Goal: Task Accomplishment & Management: Complete application form

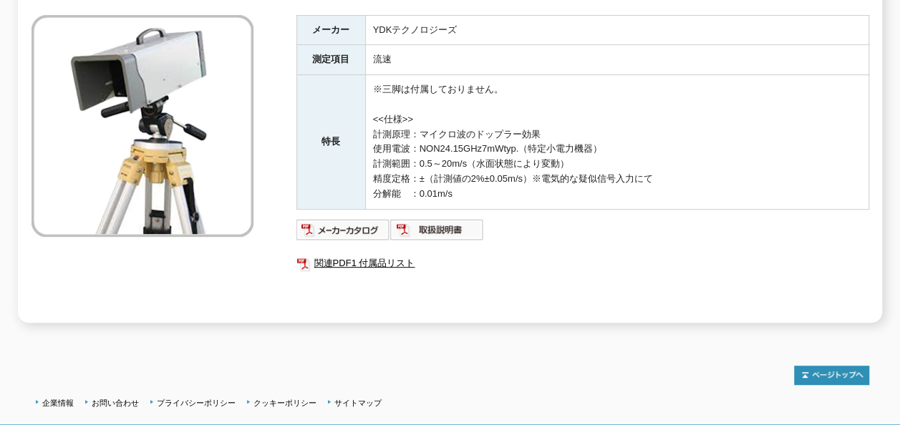
scroll to position [252, 0]
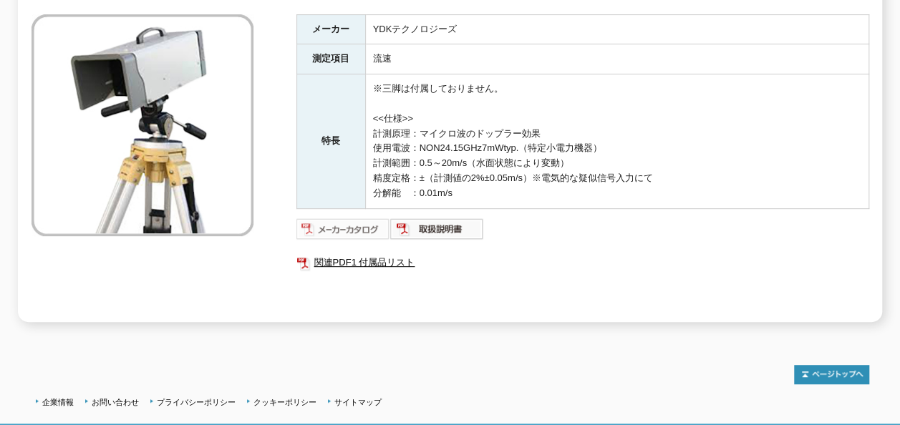
click at [345, 223] on img at bounding box center [344, 229] width 94 height 23
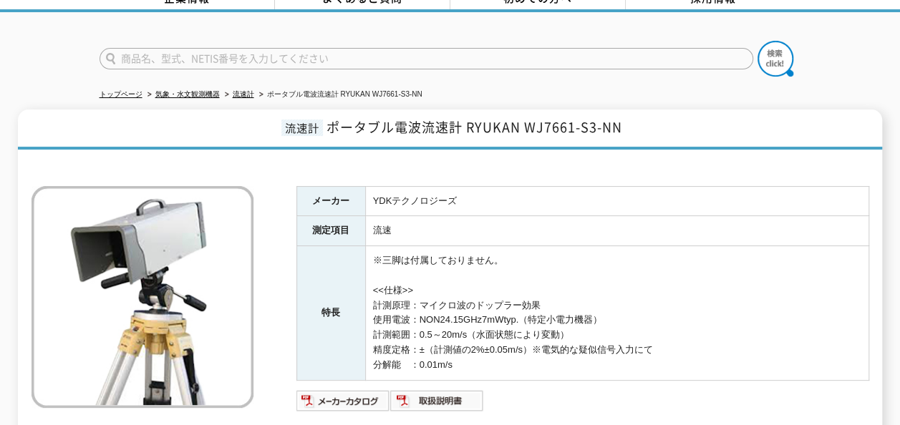
scroll to position [67, 0]
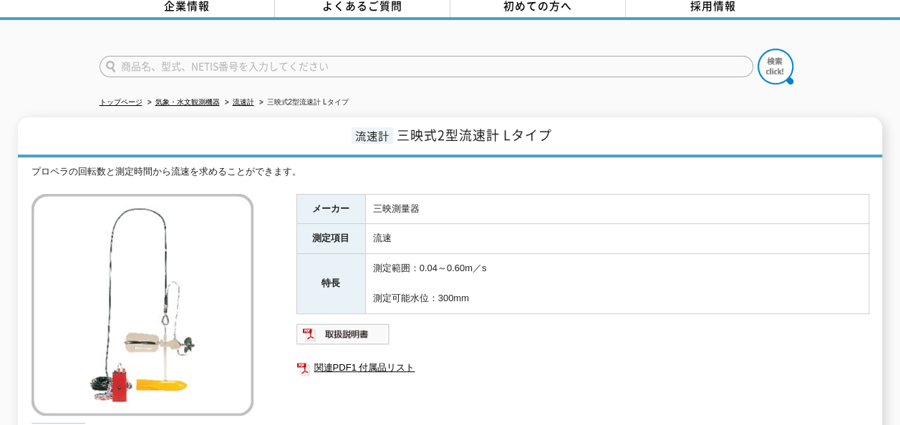
scroll to position [74, 0]
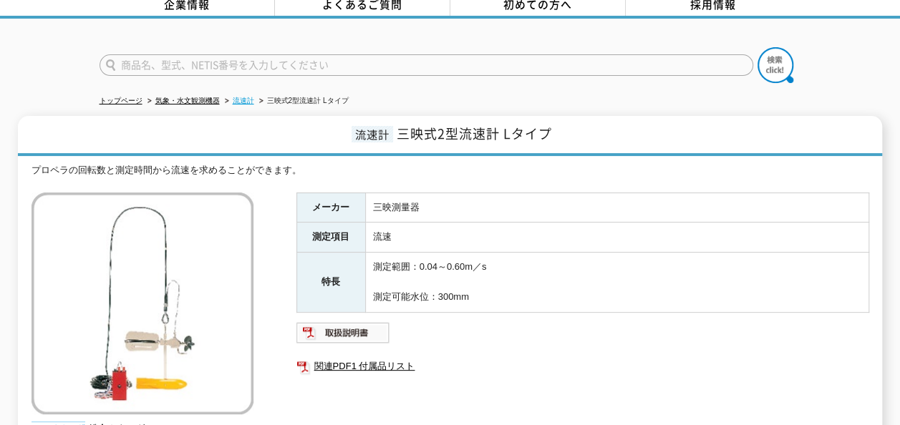
click at [244, 97] on link "流速計" at bounding box center [243, 101] width 21 height 8
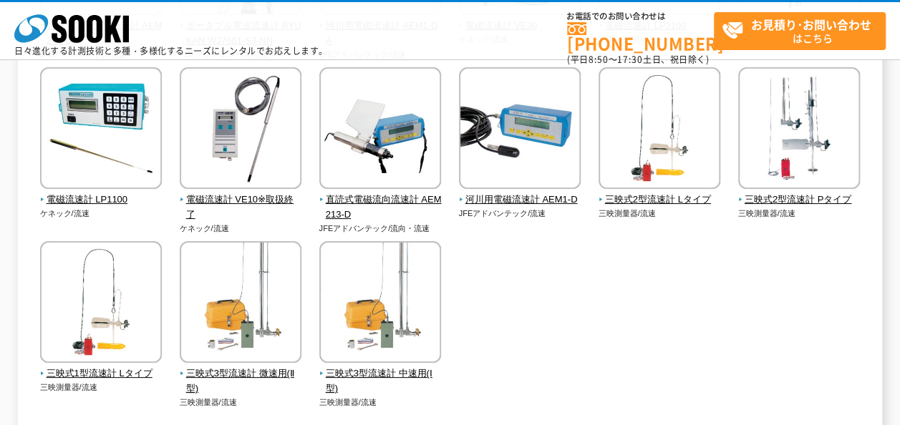
scroll to position [332, 0]
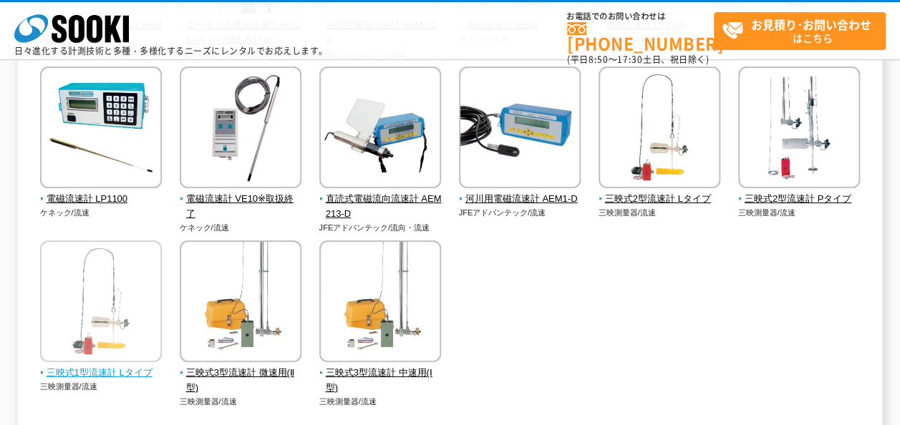
click at [130, 375] on span "三映式1型流速計 Lタイプ" at bounding box center [101, 373] width 122 height 15
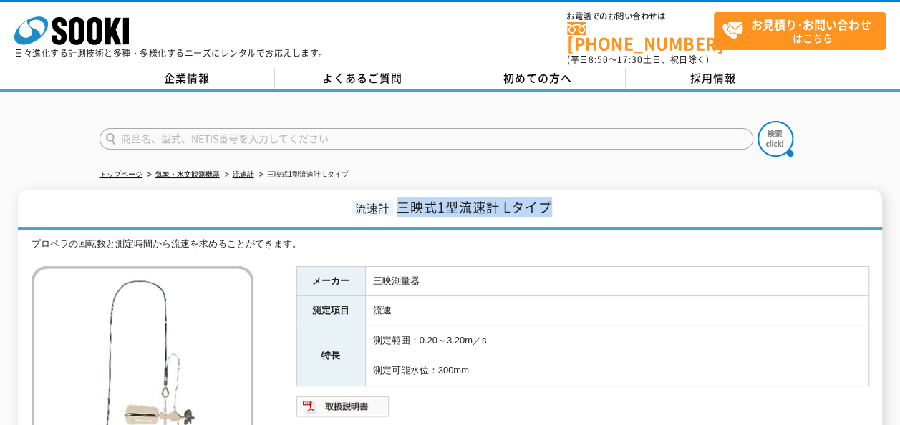
drag, startPoint x: 399, startPoint y: 199, endPoint x: 562, endPoint y: 198, distance: 163.3
click at [562, 198] on h1 "流速計 三映式1型流速計 Lタイプ" at bounding box center [450, 210] width 865 height 40
copy span "三映式1型流速計 Lタイプ"
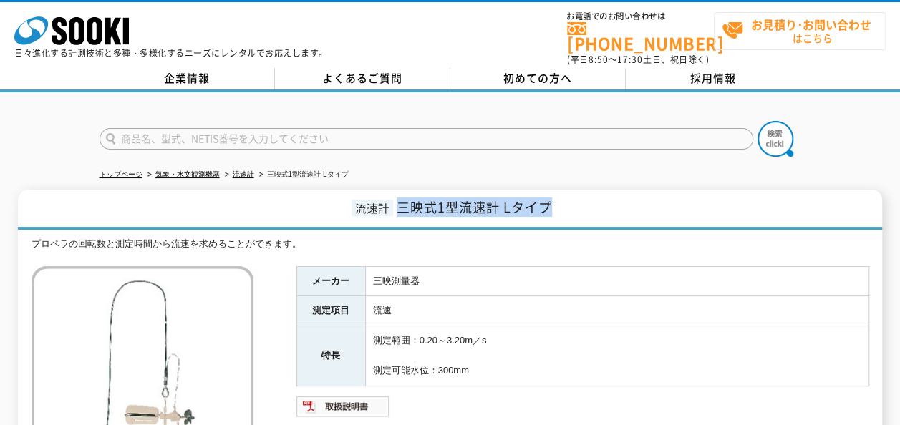
click at [874, 33] on span "お見積り･お問い合わせ はこちら" at bounding box center [803, 31] width 163 height 36
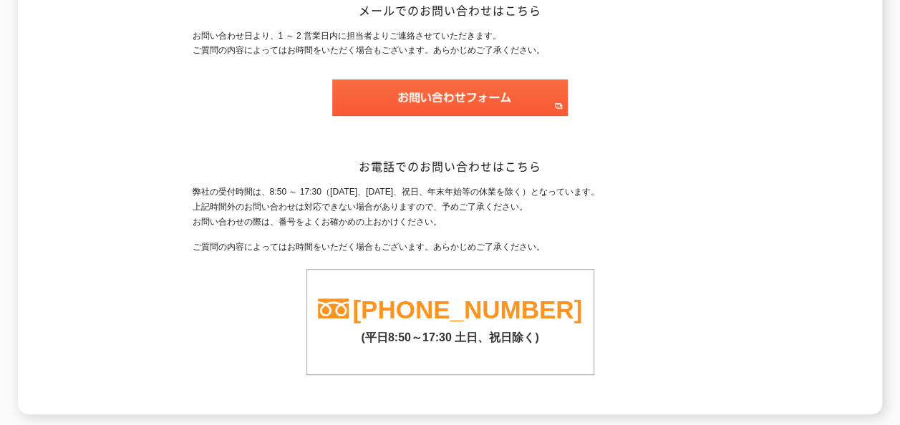
scroll to position [261, 0]
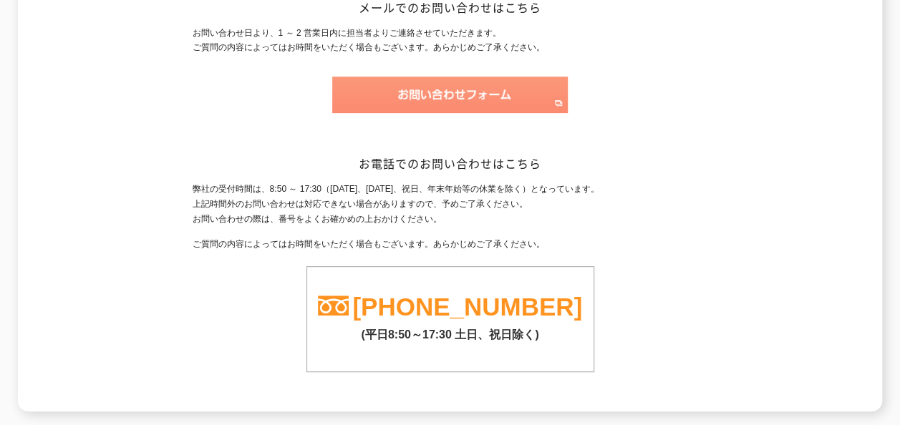
click at [466, 102] on img at bounding box center [450, 95] width 236 height 37
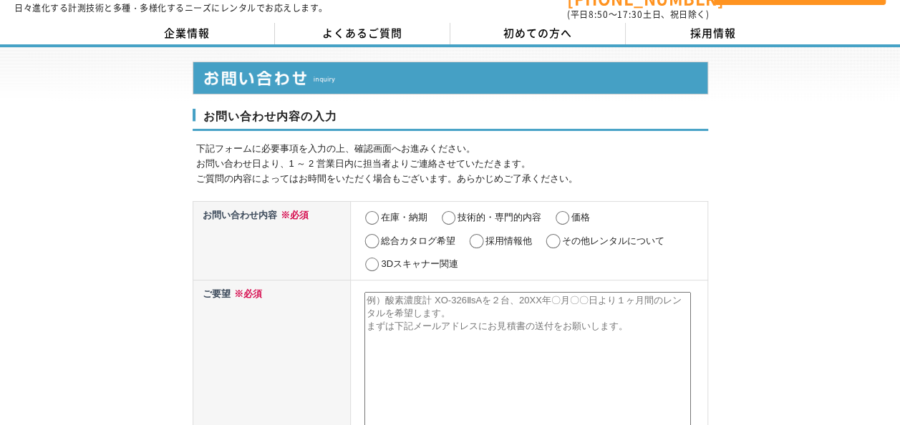
scroll to position [49, 0]
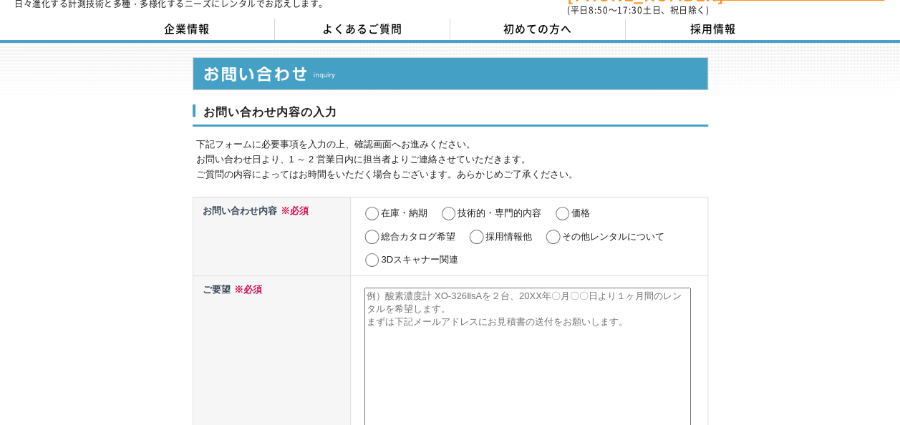
click at [560, 230] on input "その他レンタルについて" at bounding box center [553, 237] width 18 height 14
radio input "true"
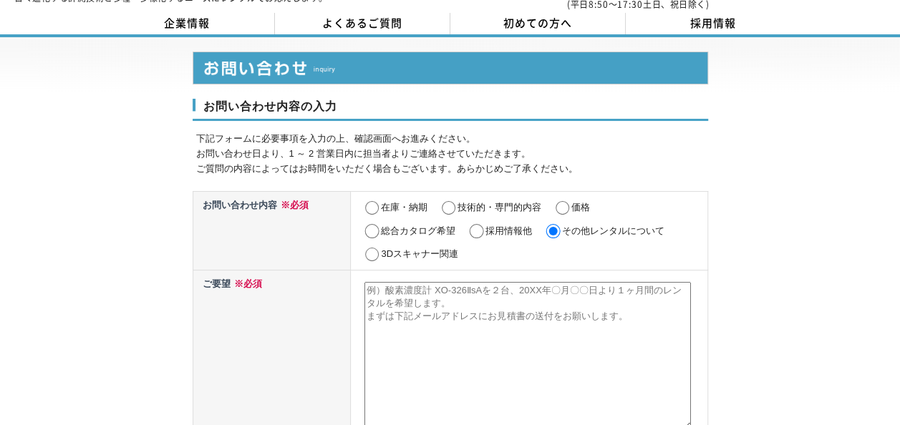
scroll to position [53, 0]
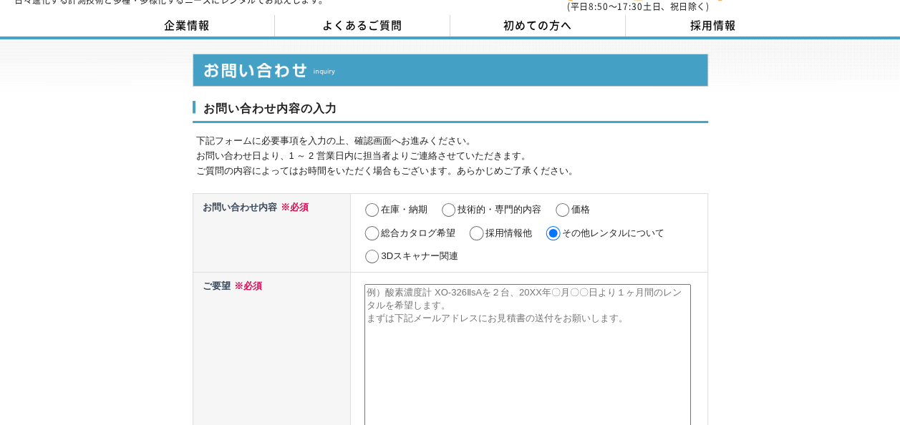
click at [405, 204] on label "在庫・納期" at bounding box center [404, 209] width 47 height 11
click at [381, 203] on input "在庫・納期" at bounding box center [372, 210] width 18 height 14
radio input "true"
click at [451, 292] on textarea at bounding box center [528, 358] width 327 height 148
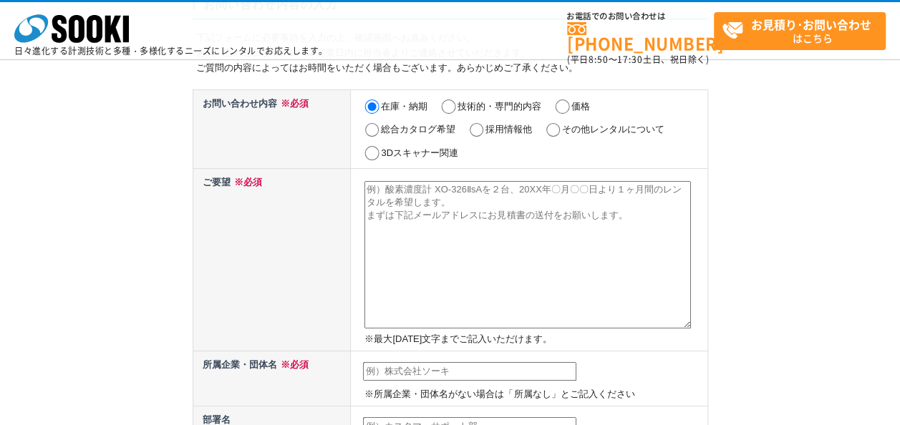
click at [569, 109] on input "価格" at bounding box center [563, 107] width 18 height 14
radio input "true"
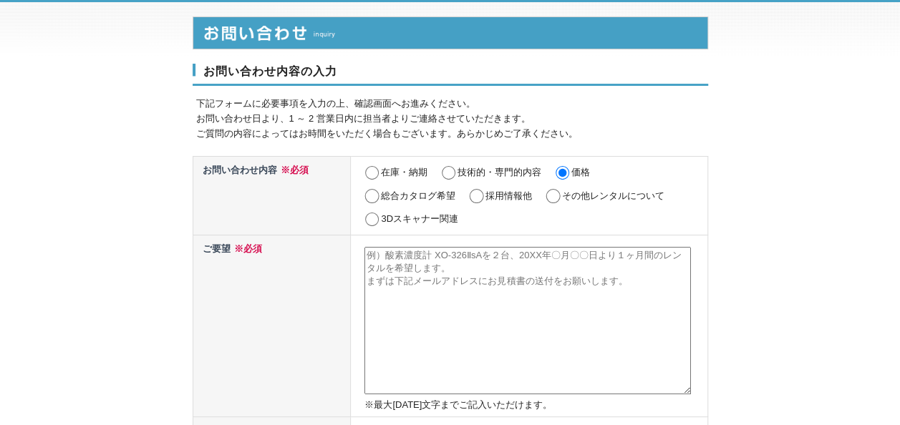
scroll to position [19, 0]
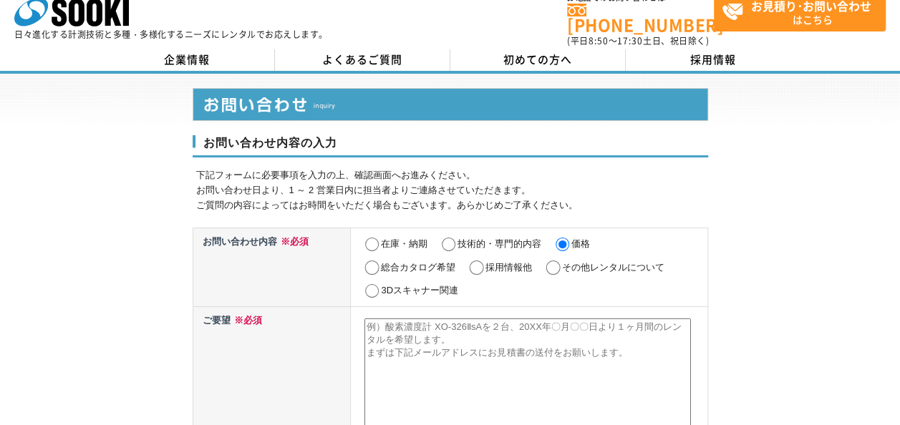
click at [374, 238] on input "在庫・納期" at bounding box center [372, 245] width 18 height 14
radio input "true"
click at [558, 239] on input "価格" at bounding box center [563, 245] width 18 height 14
radio input "true"
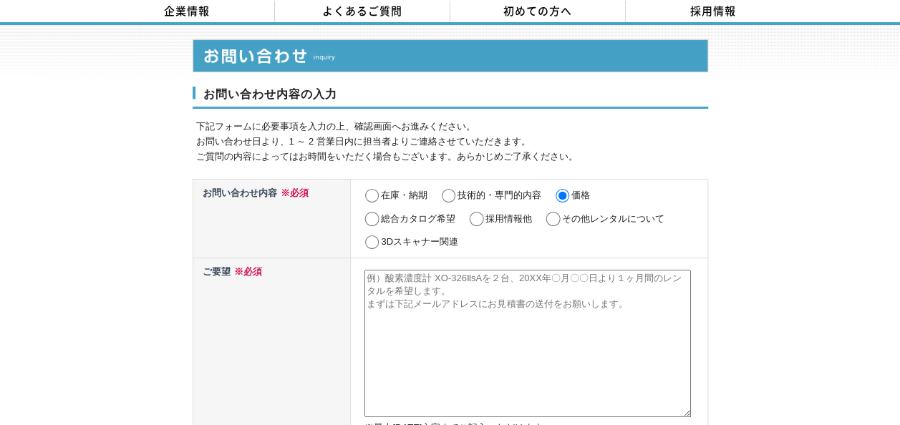
scroll to position [67, 0]
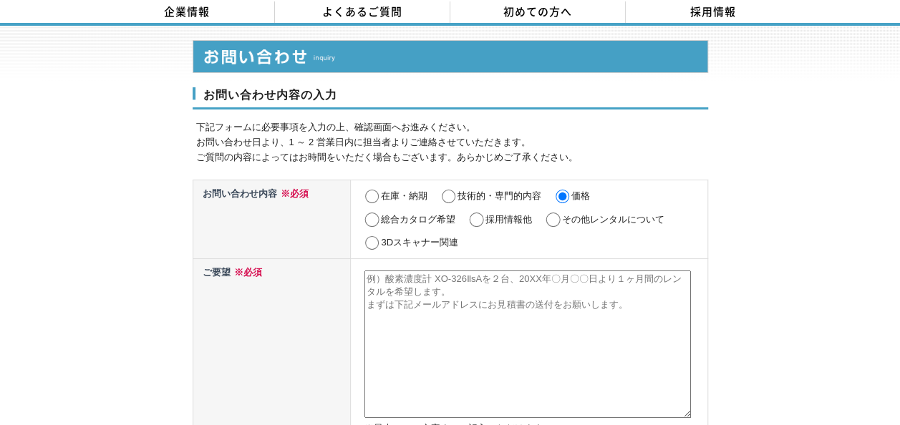
click at [610, 300] on textarea at bounding box center [528, 345] width 327 height 148
paste textarea "三映式1型流速計 Lタイプ"
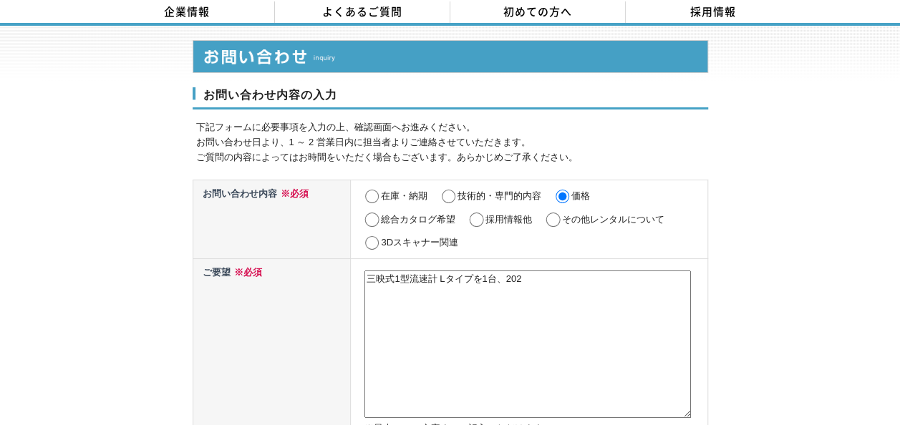
click at [561, 318] on textarea "三映式1型流速計 Lタイプを1台、202" at bounding box center [528, 345] width 327 height 148
click at [586, 311] on textarea "三映式1型流速計 Lタイプを1台、2025年10月" at bounding box center [528, 345] width 327 height 148
click at [607, 287] on textarea "三映式1型流速計 Lタイプを1台、2025年10月" at bounding box center [528, 345] width 327 height 148
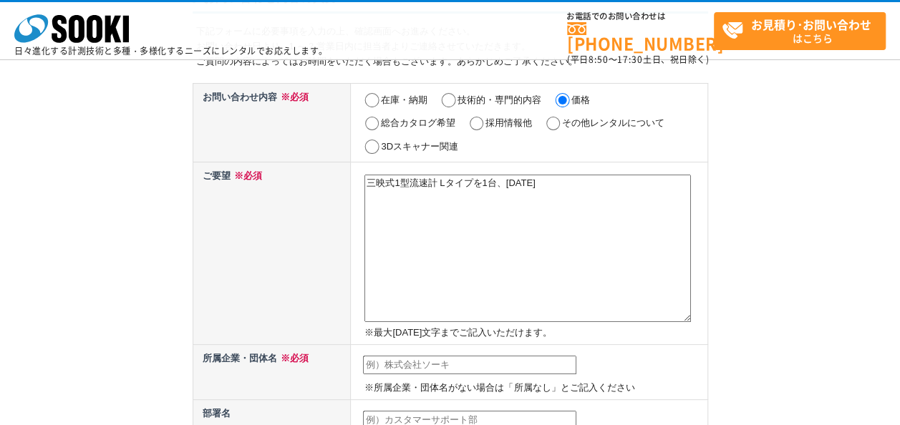
scroll to position [95, 0]
click at [592, 252] on textarea "三映式1型流速計 Lタイプを1台、2025年10月" at bounding box center [528, 250] width 327 height 148
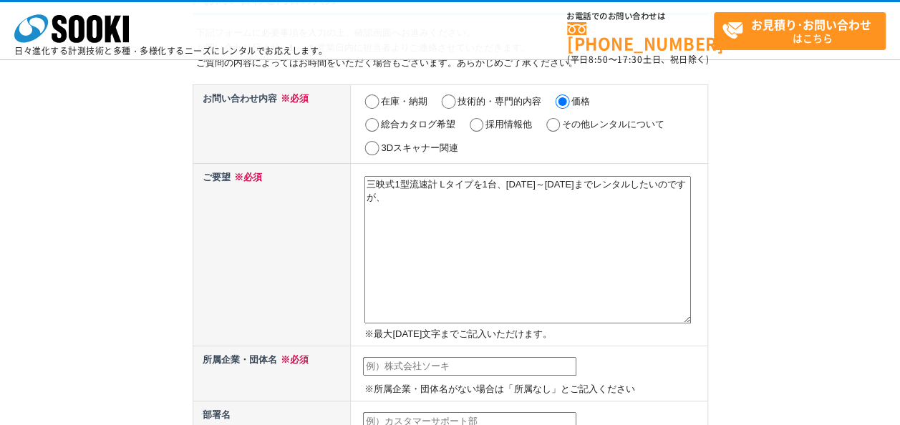
click at [602, 222] on textarea "三映式1型流速計 Lタイプを1台、2025年10月27日～11月21日までレンタルしたいのですが、" at bounding box center [528, 250] width 327 height 148
click at [621, 185] on textarea "三映式1型流速計 Lタイプを1台、2025年10月27日～11月21日までレンタルしたいのですが、" at bounding box center [528, 250] width 327 height 148
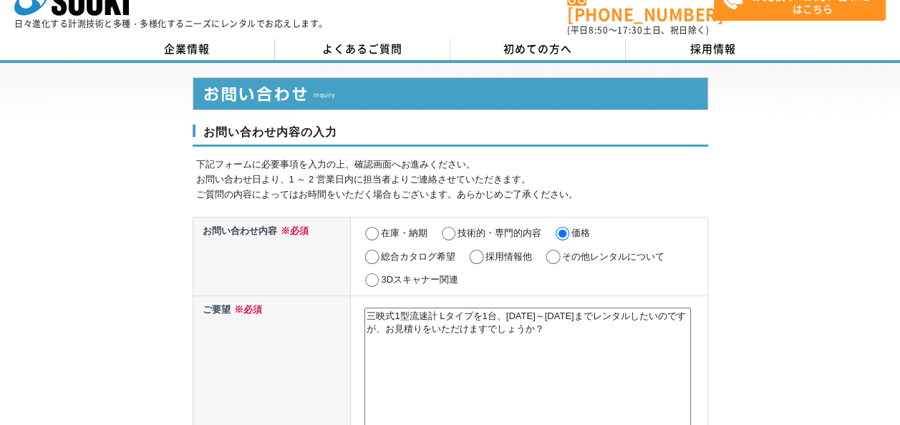
scroll to position [31, 0]
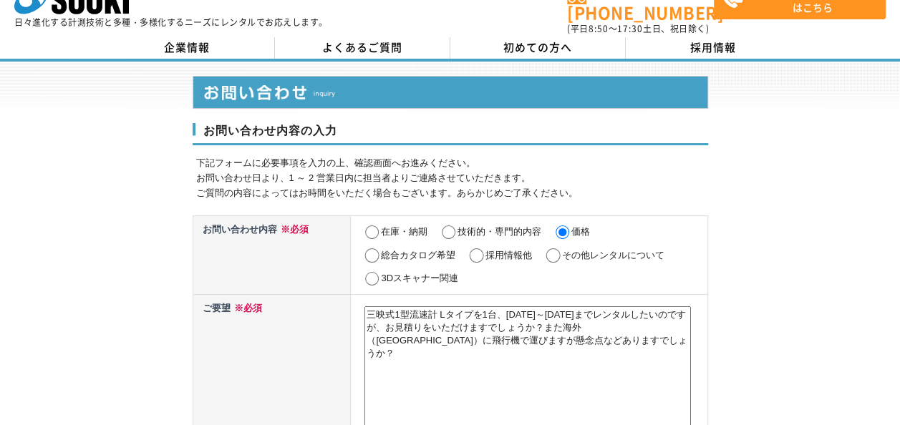
click at [473, 319] on textarea "三映式1型流速計 Lタイプを1台、2025年10月27日～11月19日までレンタルしたいのですが、お見積りをいただけますでしょうか？また海外（ベトナム）に飛行…" at bounding box center [528, 381] width 327 height 148
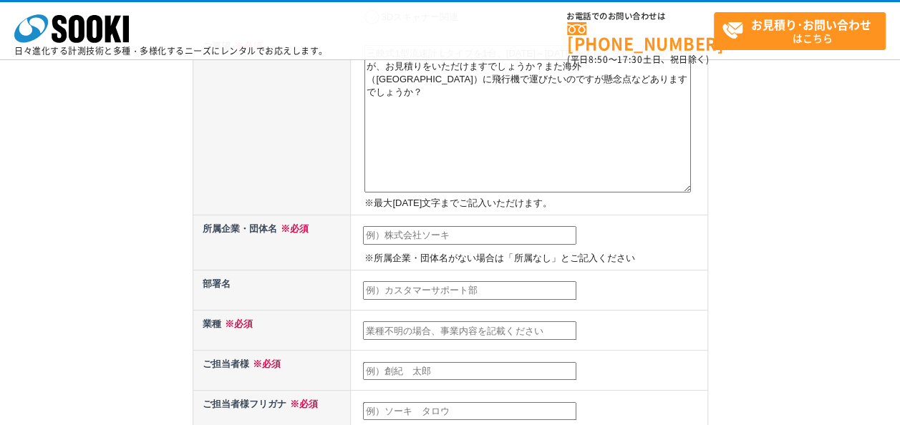
scroll to position [259, 0]
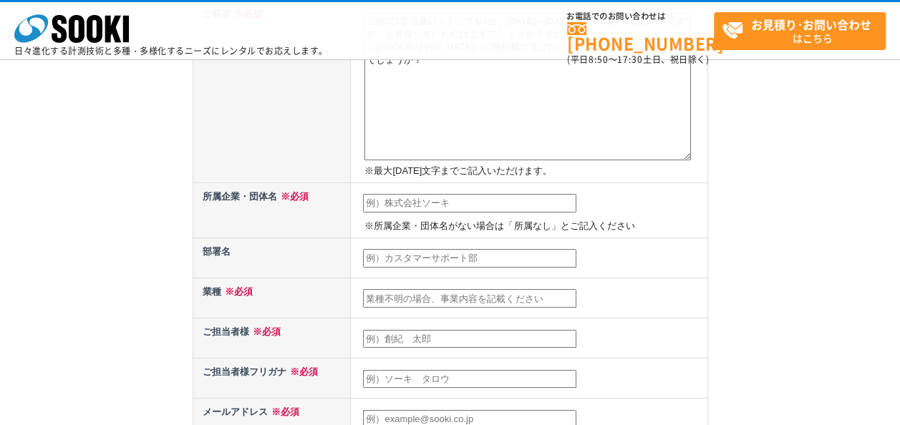
type textarea "三映式1型流速計 Lタイプを1台、2025年10月27日～11月19日までレンタルしたいのですが、お見積りをいただけますでしょうか？また海外（ベトナム）に飛行…"
click at [412, 201] on input "text" at bounding box center [469, 203] width 213 height 19
type input "サントリーグローバルイノベーションセンター株式会社"
click at [375, 259] on input "text" at bounding box center [469, 258] width 213 height 19
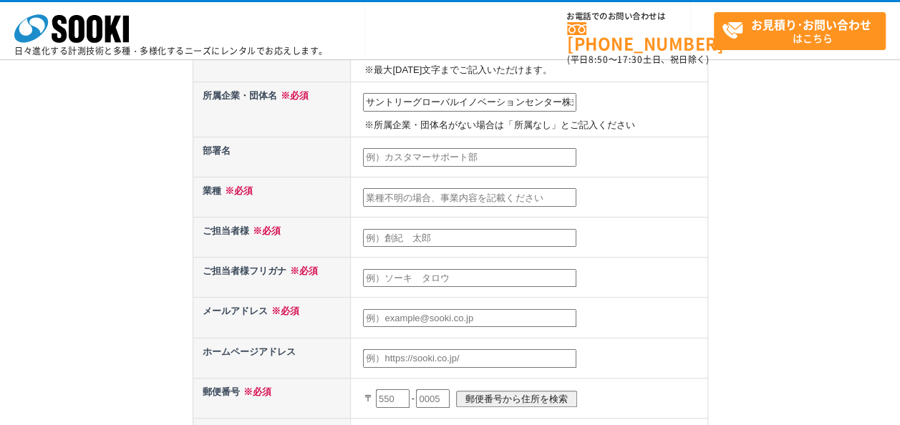
scroll to position [361, 0]
type input "研究部　水科学研究所"
click at [433, 199] on input "text" at bounding box center [469, 196] width 213 height 19
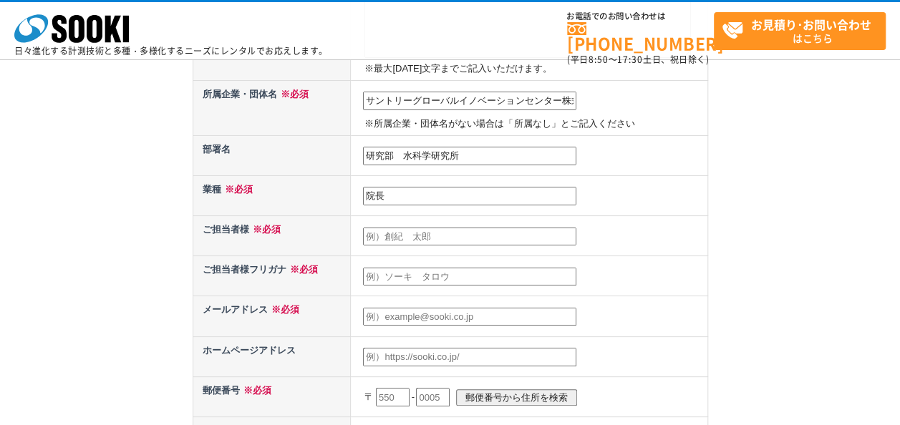
type input "院"
type input "飲"
type input "飲料・食料品"
click at [435, 234] on input "text" at bounding box center [469, 237] width 213 height 19
type input "齋藤　真理子"
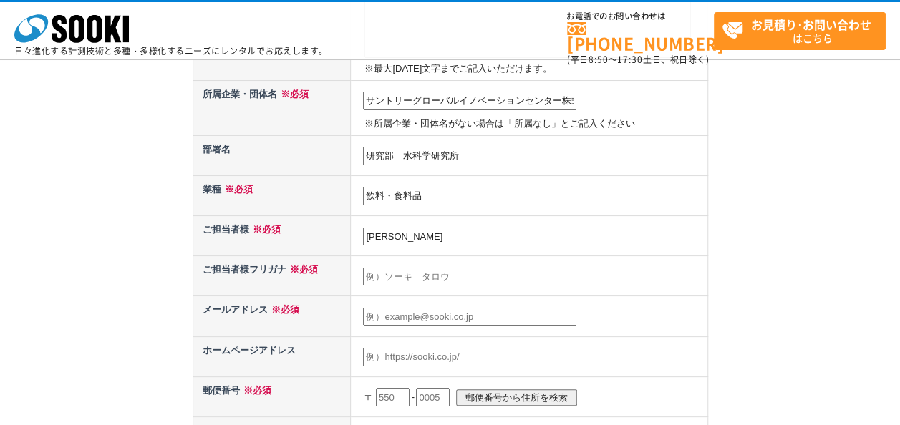
click at [446, 280] on input "text" at bounding box center [469, 277] width 213 height 19
type input "サイトウ　マリコ"
click at [440, 312] on input "text" at bounding box center [469, 317] width 213 height 19
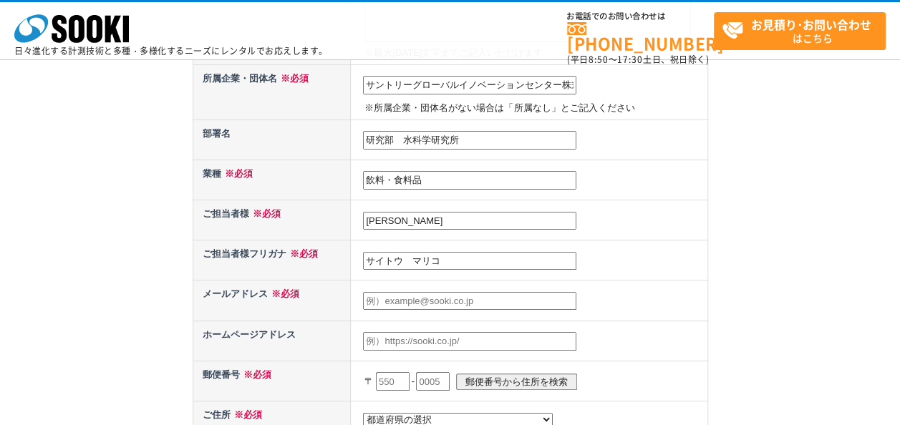
click at [404, 301] on input "text" at bounding box center [469, 301] width 213 height 19
type input "Mariko_Saito@suntory.co.jp"
type input "619"
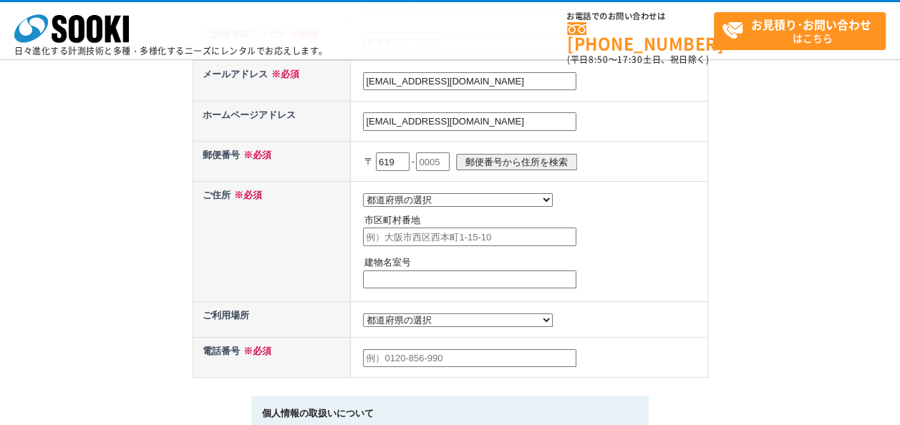
drag, startPoint x: 366, startPoint y: 117, endPoint x: 516, endPoint y: 130, distance: 150.2
click at [516, 130] on td "Mariko_Saito@suntory.co.jp" at bounding box center [529, 121] width 357 height 40
click at [441, 157] on input "text" at bounding box center [433, 162] width 34 height 19
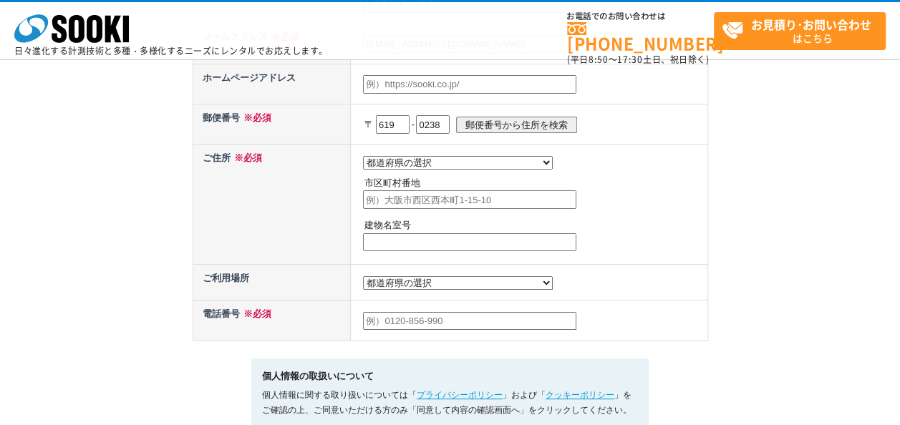
type input "0238"
click at [401, 147] on td "都道府県の選択 北海道 青森県 岩手県 宮城県 秋田県 山形県 福島県 茨城県 栃木県 群馬県 埼玉県 千葉県 東京都 神奈川県 新潟県 富山県 石川県 福井…" at bounding box center [529, 204] width 357 height 120
click at [407, 156] on select "都道府県の選択 北海道 青森県 岩手県 宮城県 秋田県 山形県 福島県 茨城県 栃木県 群馬県 埼玉県 千葉県 東京都 神奈川県 新潟県 富山県 石川県 福井…" at bounding box center [458, 163] width 190 height 14
select select "26"
click at [363, 156] on select "都道府県の選択 北海道 青森県 岩手県 宮城県 秋田県 山形県 福島県 茨城県 栃木県 群馬県 埼玉県 千葉県 東京都 神奈川県 新潟県 富山県 石川県 福井…" at bounding box center [458, 163] width 190 height 14
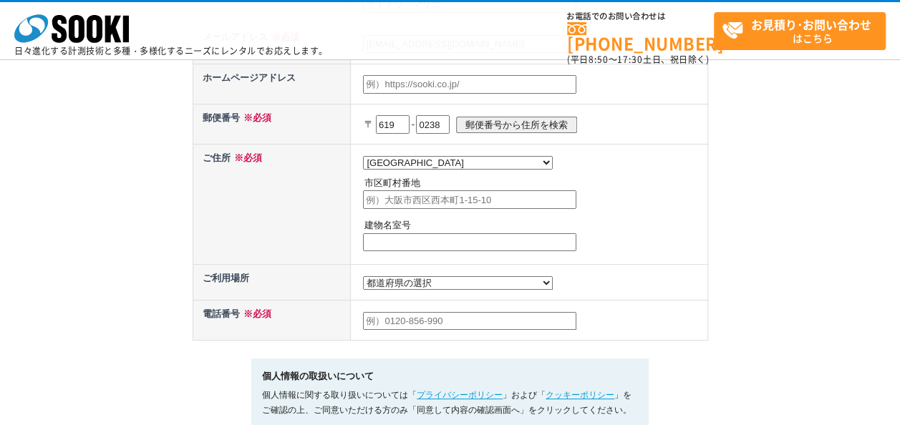
click at [410, 206] on input "text" at bounding box center [469, 200] width 213 height 19
click at [417, 235] on input "text" at bounding box center [469, 243] width 213 height 19
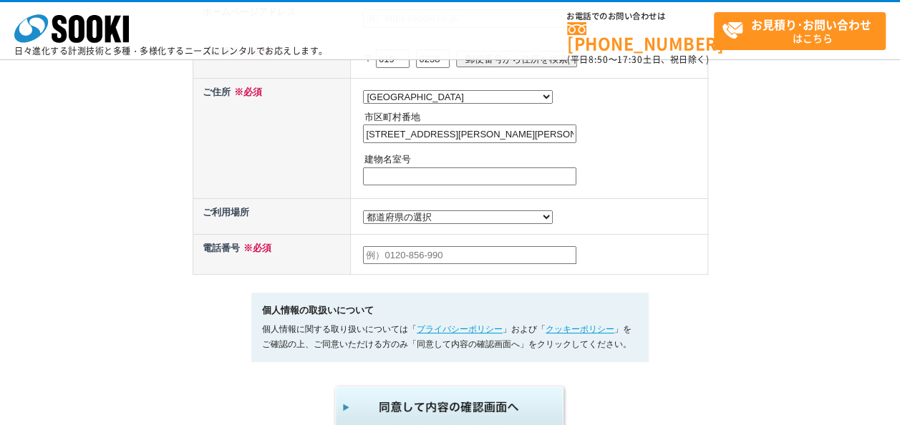
scroll to position [0, 87]
drag, startPoint x: 506, startPoint y: 134, endPoint x: 655, endPoint y: 145, distance: 150.1
click at [655, 145] on td "都道府県の選択 北海道 青森県 岩手県 宮城県 秋田県 山形県 福島県 茨城県 栃木県 群馬県 埼玉県 千葉県 東京都 神奈川県 新潟県 富山県 石川県 福井…" at bounding box center [529, 138] width 357 height 120
type input "京都府相楽郡精華町精華台8-1-1"
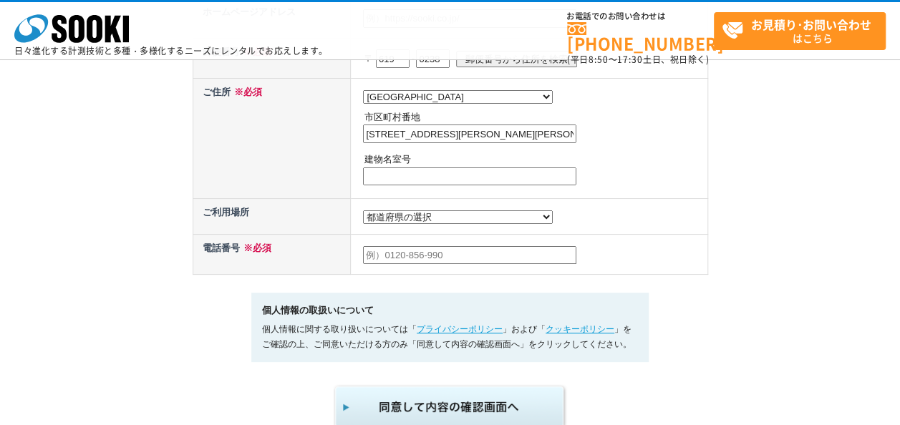
click at [382, 180] on input "text" at bounding box center [469, 177] width 213 height 19
paste input "サントリーワールドリサーチセンター"
type input "サントリーワールドリサーチセンター"
click at [392, 221] on select "都道府県の選択 利用場所未定 北海道 青森県 岩手県 宮城県 秋田県 山形県 福島県 茨城県 栃木県 群馬県 埼玉県 千葉県 東京都 神奈川県 新潟県 富山県…" at bounding box center [458, 218] width 190 height 14
click at [363, 211] on select "都道府県の選択 利用場所未定 北海道 青森県 岩手県 宮城県 秋田県 山形県 福島県 茨城県 栃木県 群馬県 埼玉県 千葉県 東京都 神奈川県 新潟県 富山県…" at bounding box center [458, 218] width 190 height 14
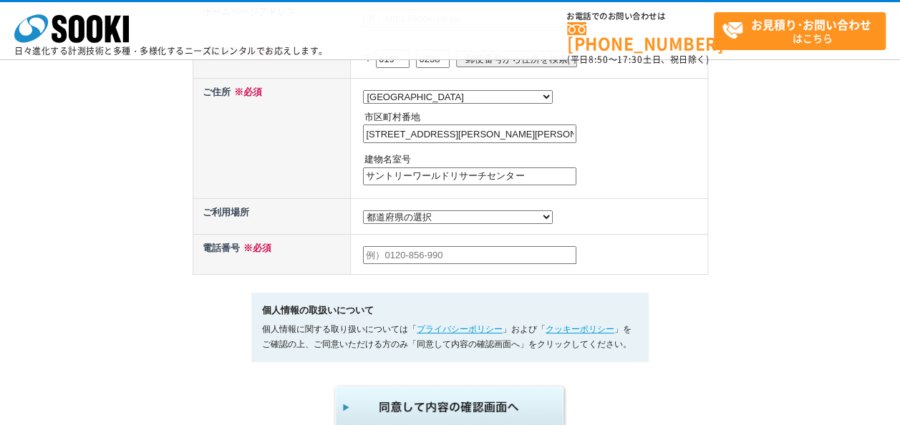
click at [400, 262] on input "text" at bounding box center [469, 255] width 213 height 19
type input "050-1739-0335"
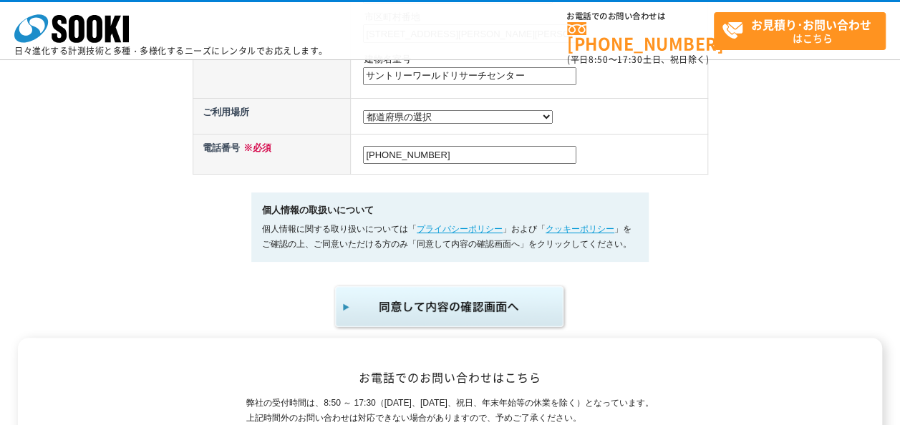
scroll to position [827, 0]
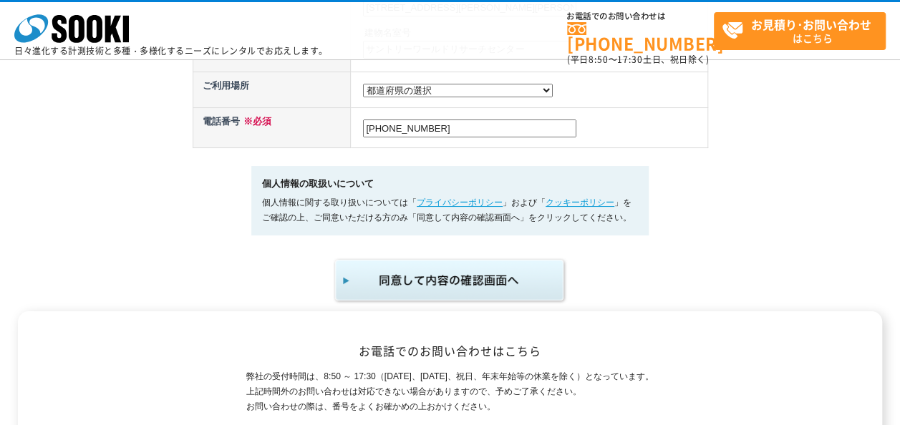
click at [434, 281] on img "submit" at bounding box center [450, 280] width 235 height 47
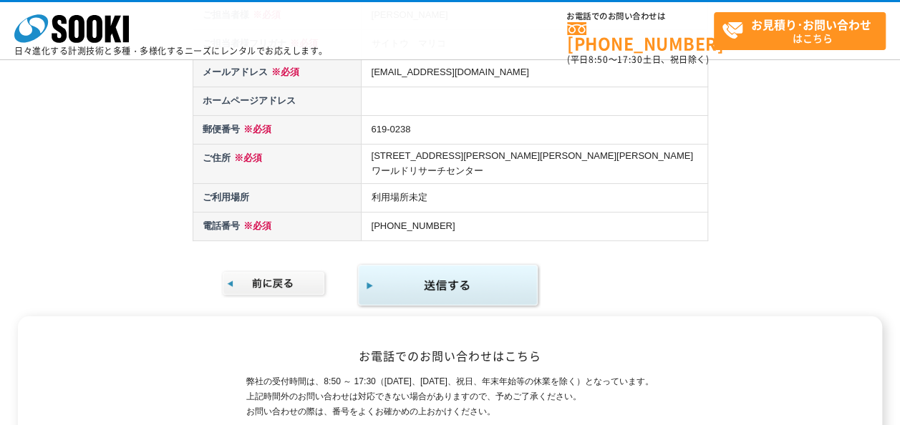
scroll to position [350, 0]
click at [414, 261] on img "submit" at bounding box center [449, 284] width 184 height 47
